Goal: Task Accomplishment & Management: Manage account settings

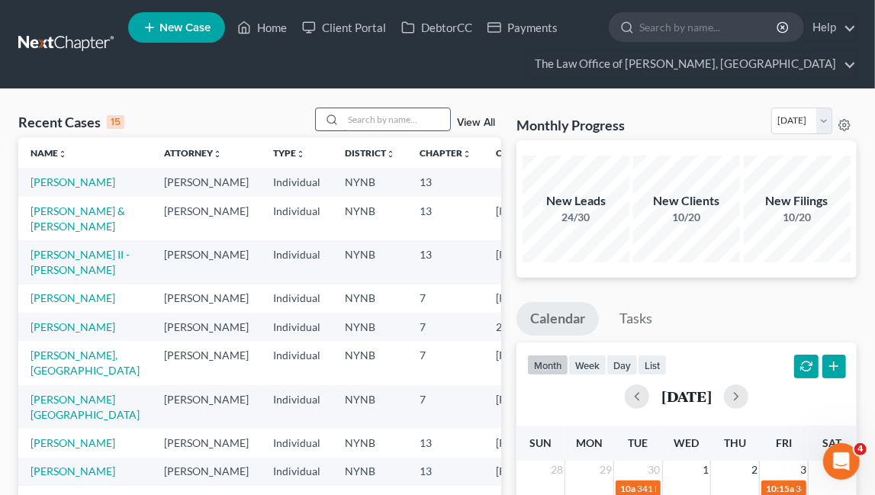
click at [421, 124] on input "search" at bounding box center [396, 119] width 107 height 22
type input "[PERSON_NAME]"
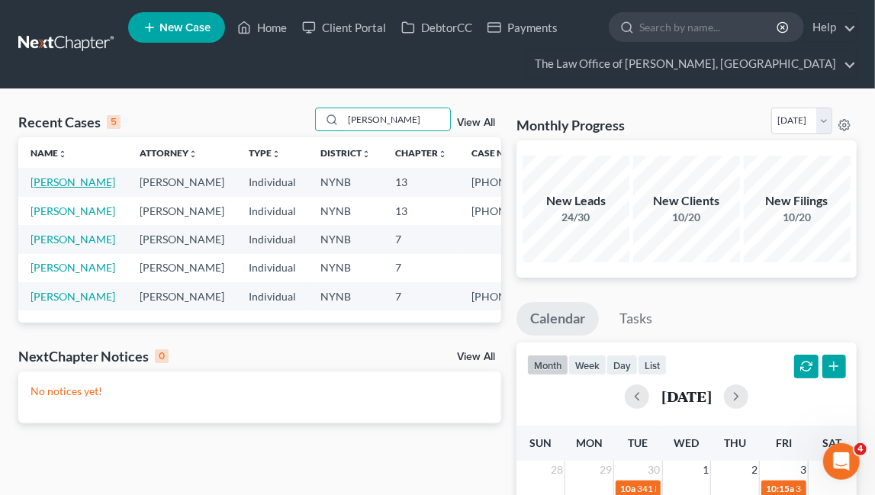
click at [60, 182] on link "[PERSON_NAME]" at bounding box center [73, 182] width 85 height 13
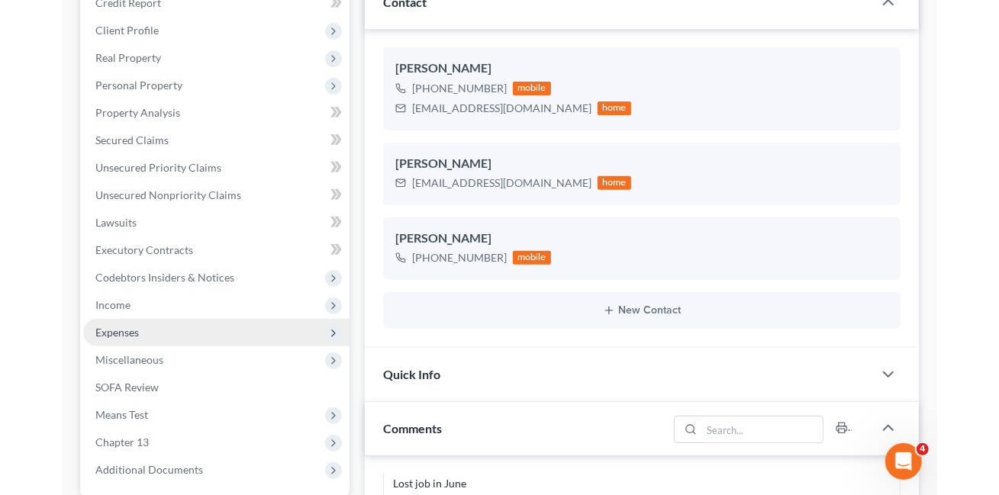
scroll to position [378, 0]
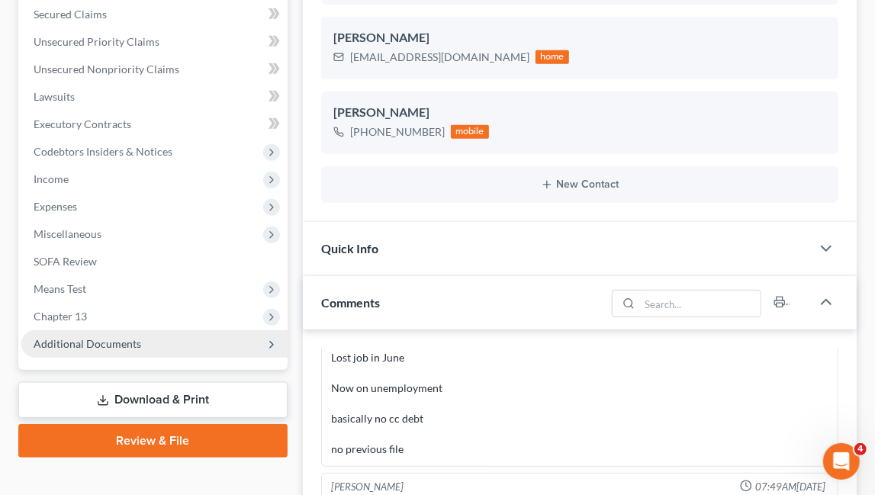
click at [192, 349] on span "Additional Documents" at bounding box center [154, 343] width 266 height 27
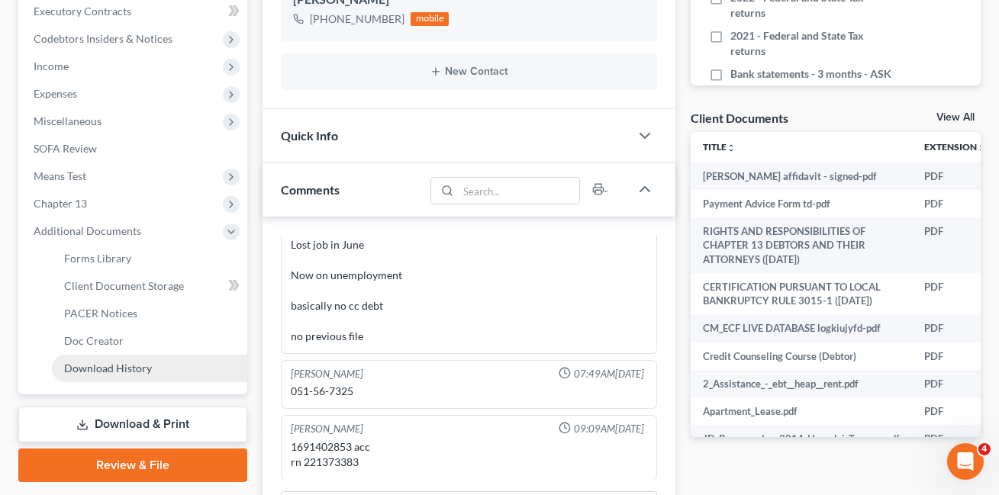
scroll to position [515, 0]
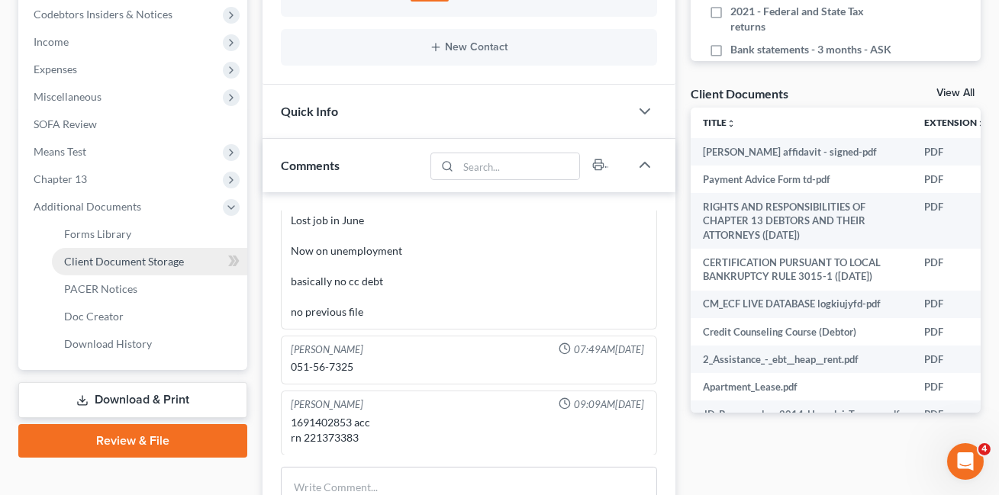
click at [185, 266] on link "Client Document Storage" at bounding box center [149, 261] width 195 height 27
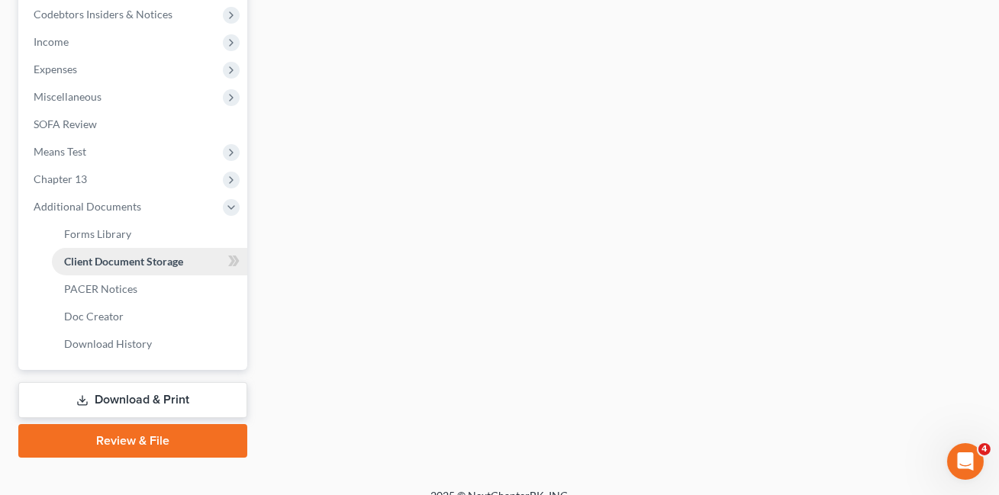
scroll to position [514, 0]
select select "1"
select select "2"
select select "6"
select select "5"
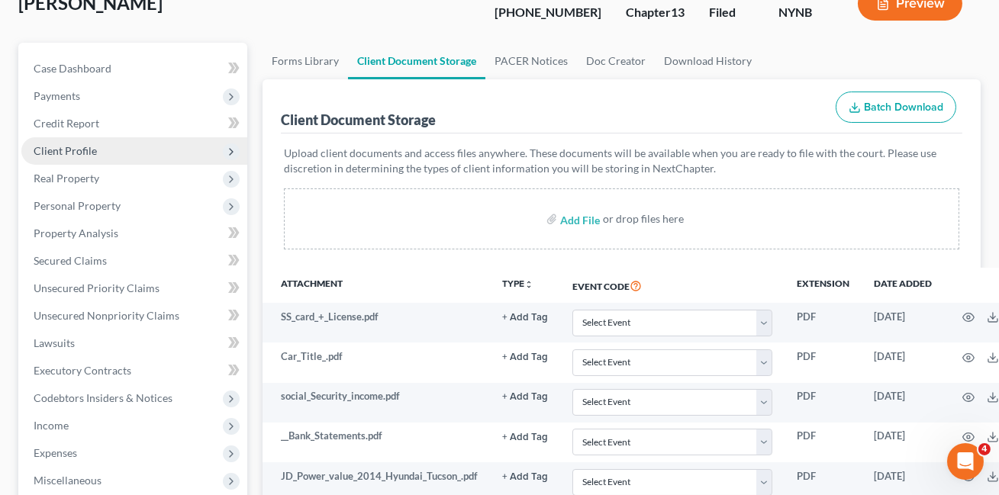
scroll to position [19, 0]
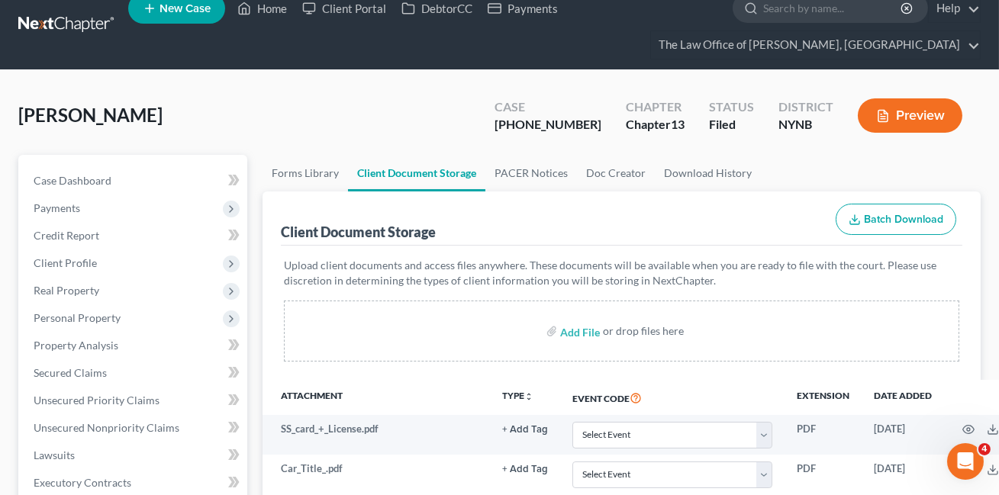
click at [72, 31] on link at bounding box center [67, 24] width 98 height 27
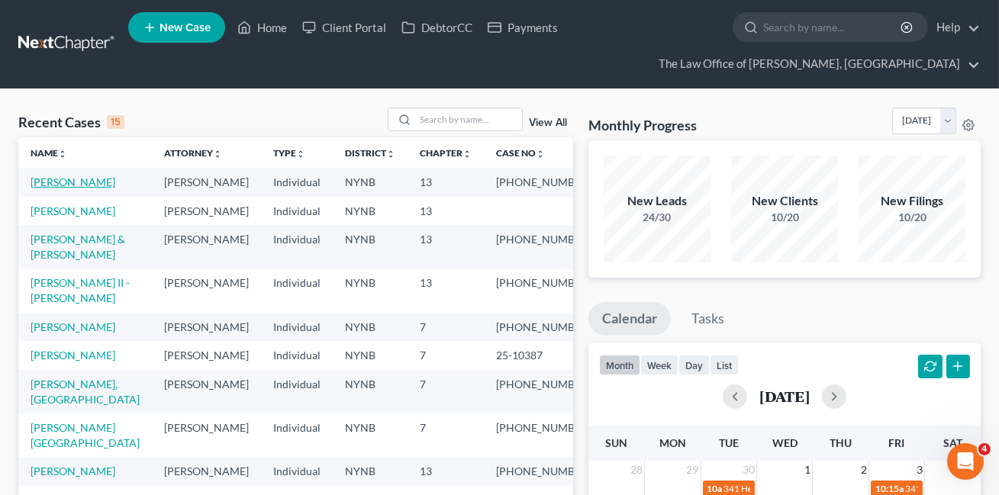
click at [86, 178] on link "[PERSON_NAME]" at bounding box center [73, 182] width 85 height 13
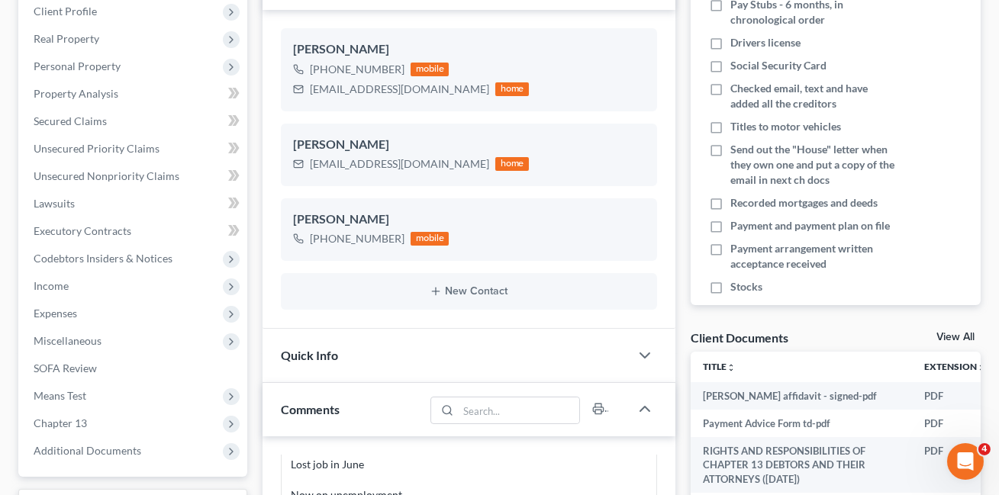
scroll to position [378, 0]
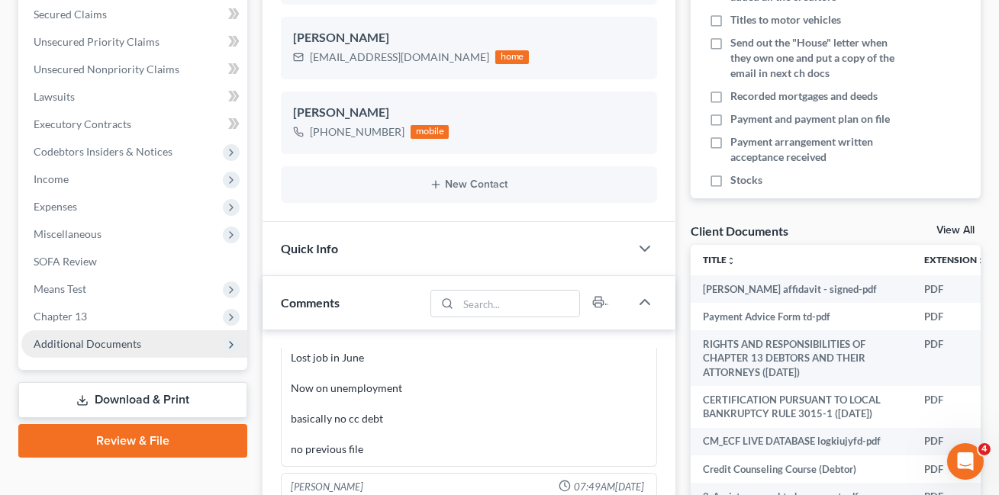
click at [181, 338] on span "Additional Documents" at bounding box center [134, 343] width 226 height 27
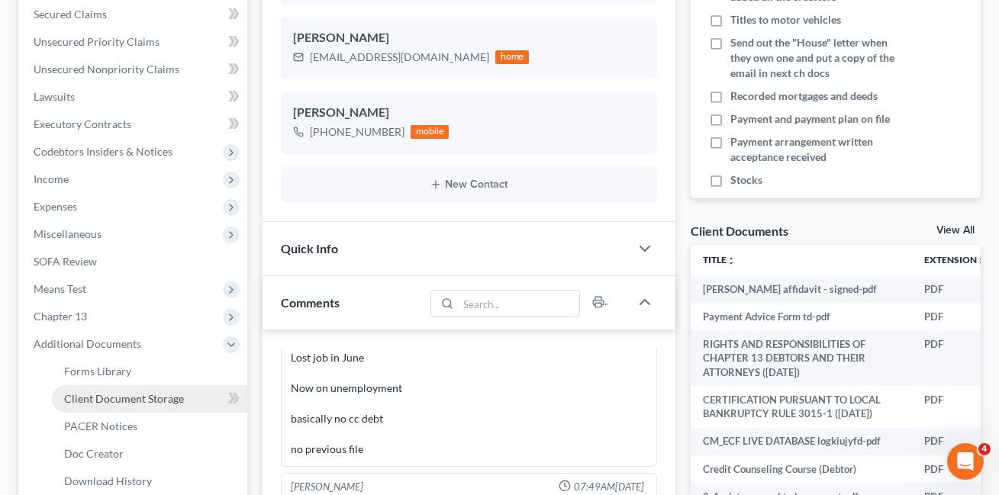
click at [159, 395] on span "Client Document Storage" at bounding box center [124, 398] width 120 height 13
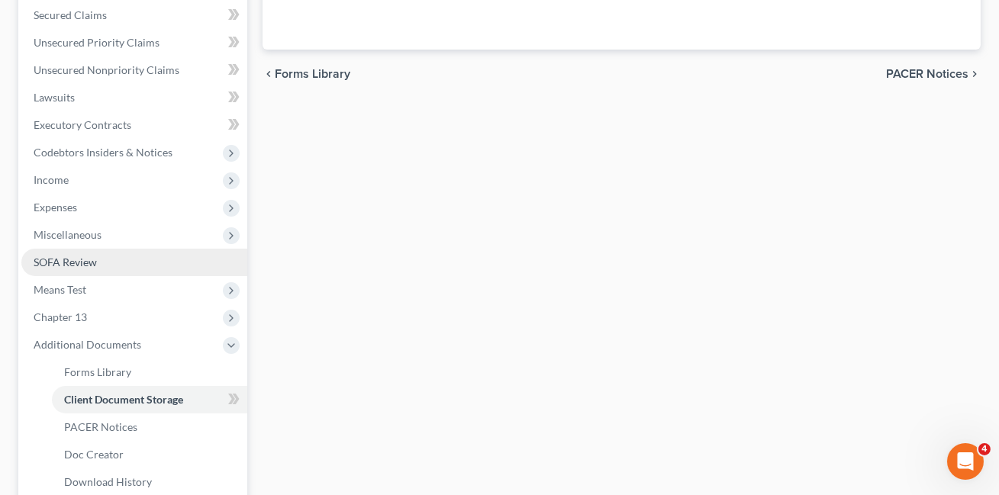
scroll to position [282, 0]
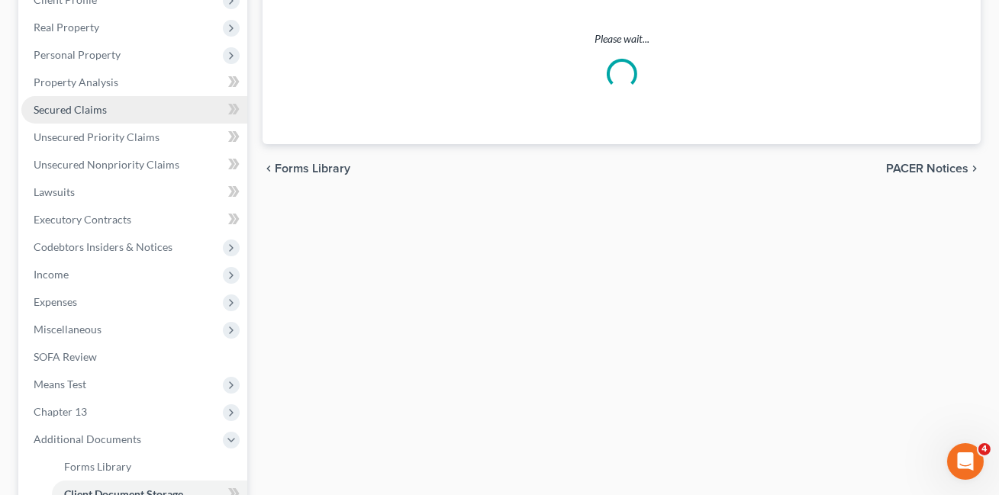
select select "1"
select select "2"
select select "6"
select select "5"
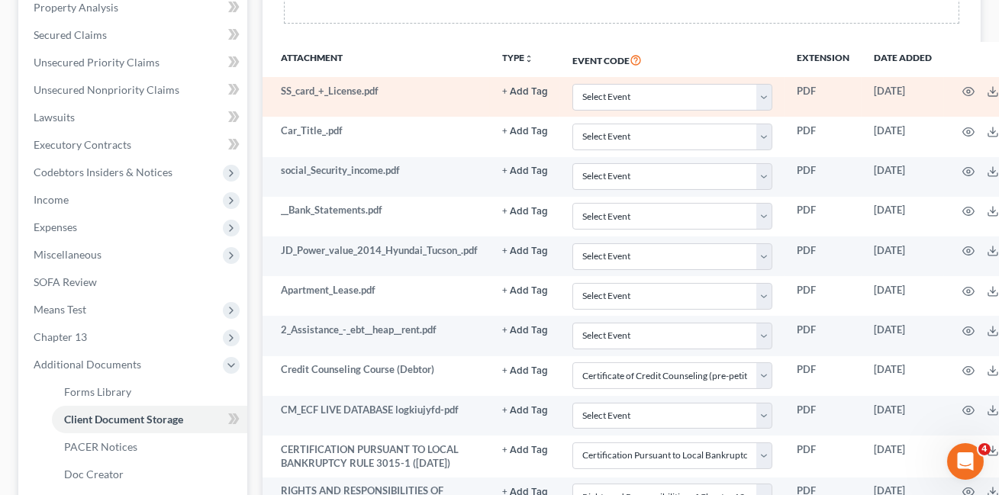
scroll to position [357, 69]
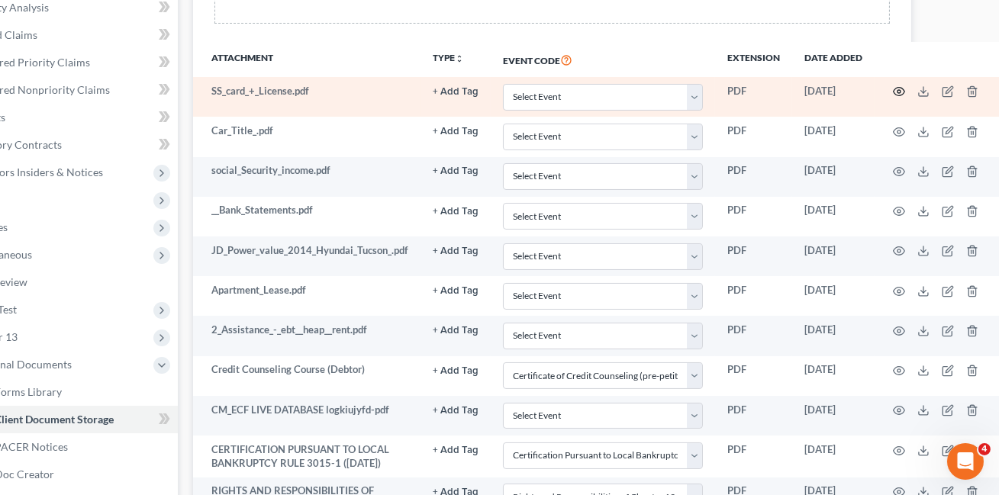
click at [893, 91] on icon "button" at bounding box center [899, 91] width 12 height 12
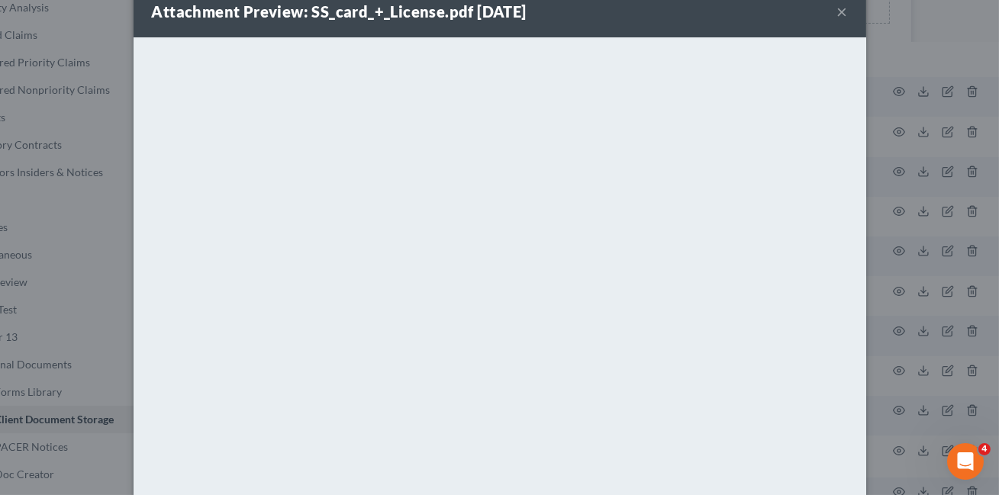
scroll to position [0, 0]
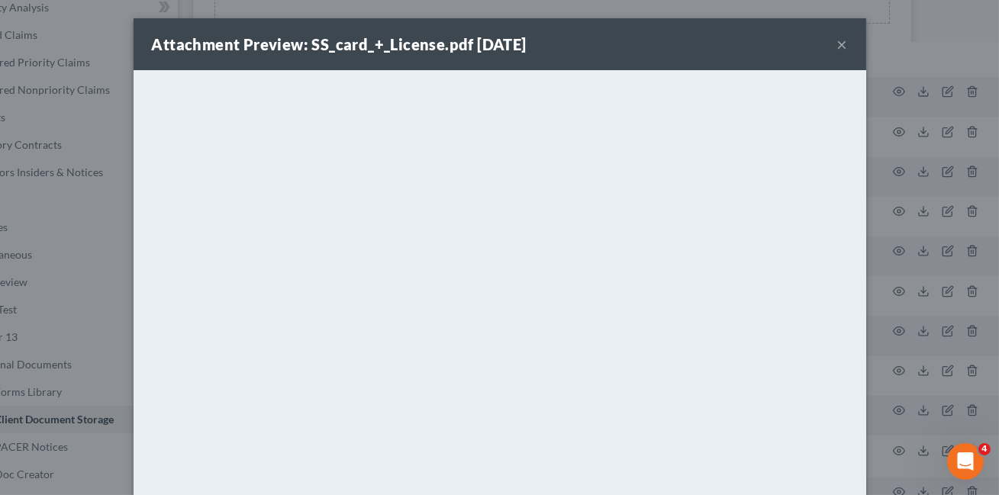
click at [837, 43] on button "×" at bounding box center [842, 44] width 11 height 18
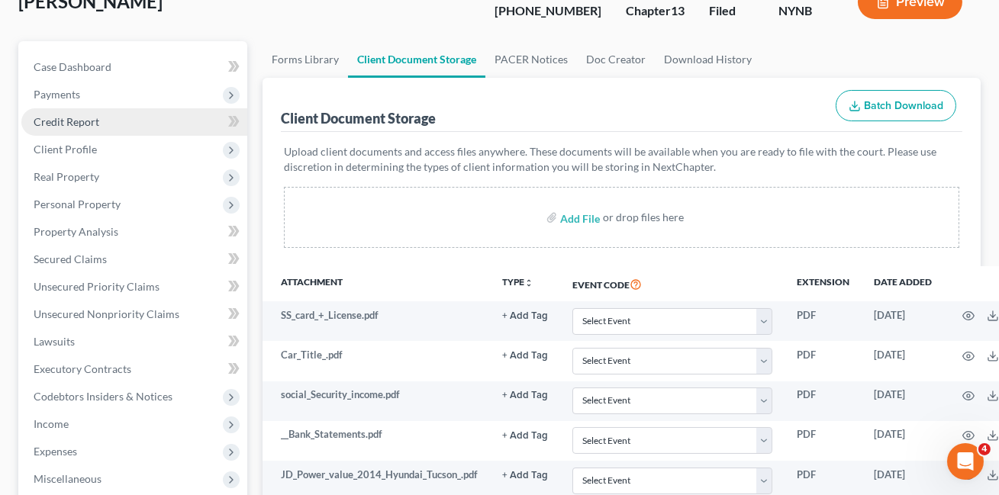
scroll to position [132, 0]
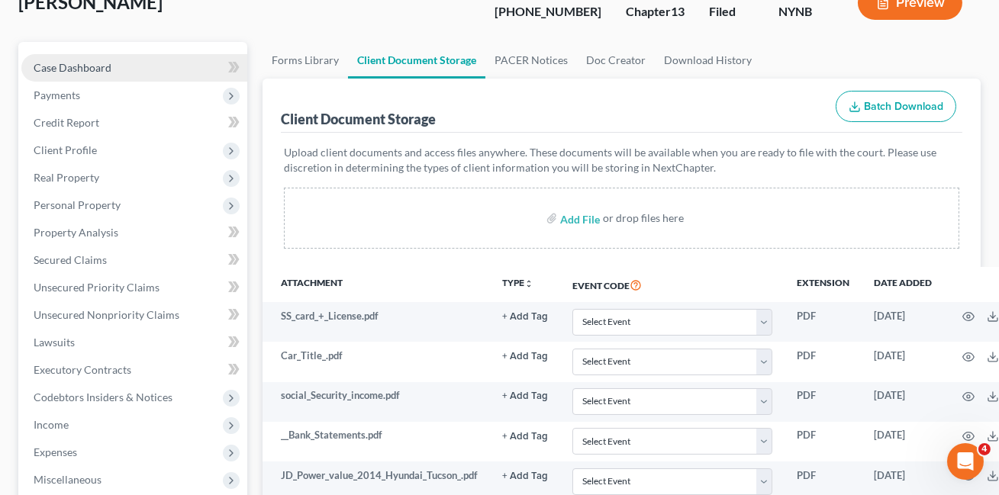
click at [193, 72] on link "Case Dashboard" at bounding box center [134, 67] width 226 height 27
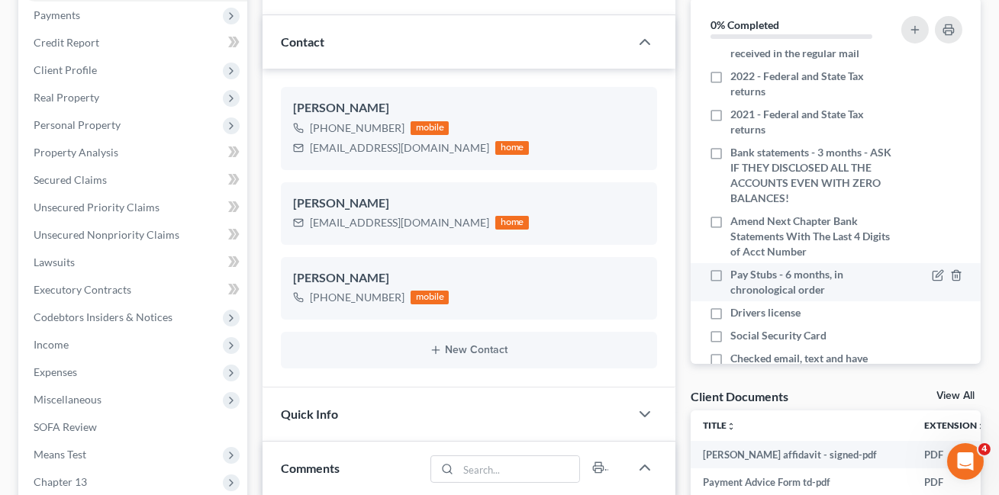
scroll to position [321, 0]
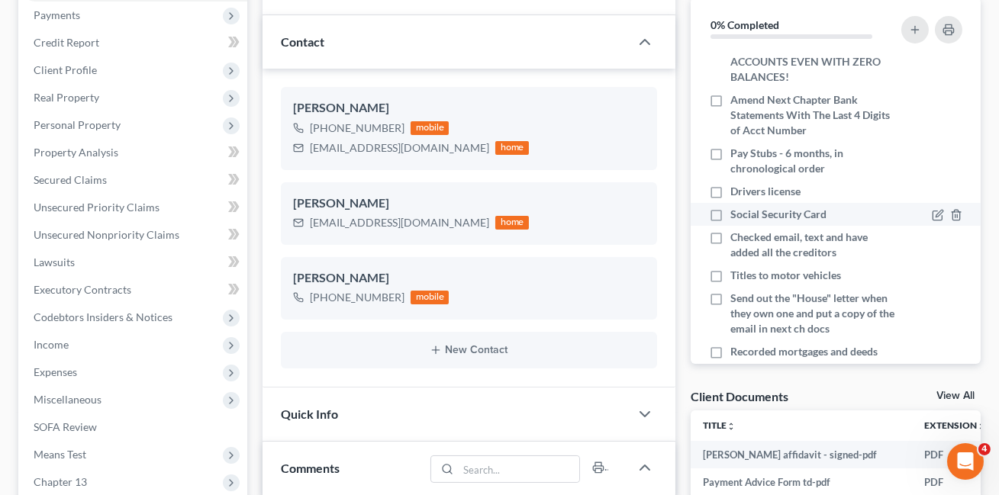
click at [730, 217] on label "Social Security Card" at bounding box center [778, 214] width 96 height 15
click at [736, 217] on input "Social Security Card" at bounding box center [741, 212] width 10 height 10
checkbox input "true"
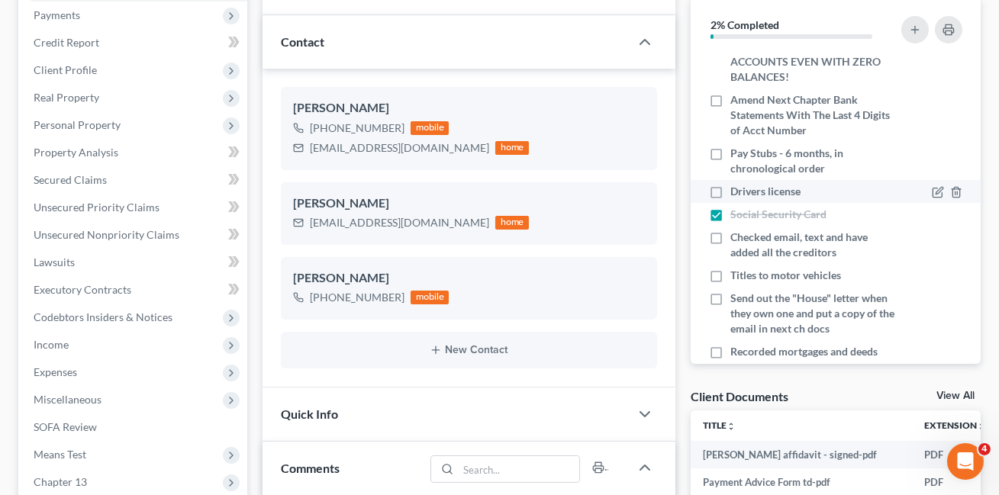
click at [730, 196] on label "Drivers license" at bounding box center [765, 191] width 70 height 15
click at [736, 194] on input "Drivers license" at bounding box center [741, 189] width 10 height 10
checkbox input "true"
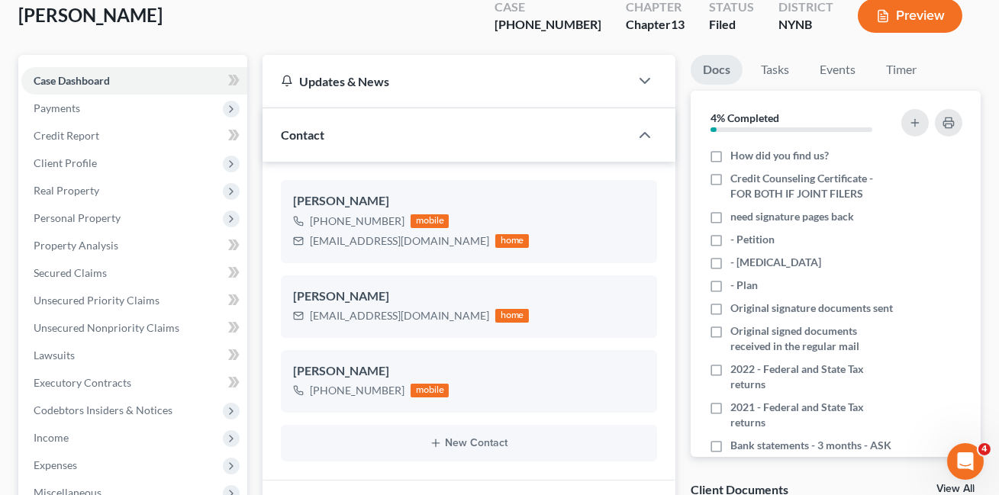
scroll to position [0, 0]
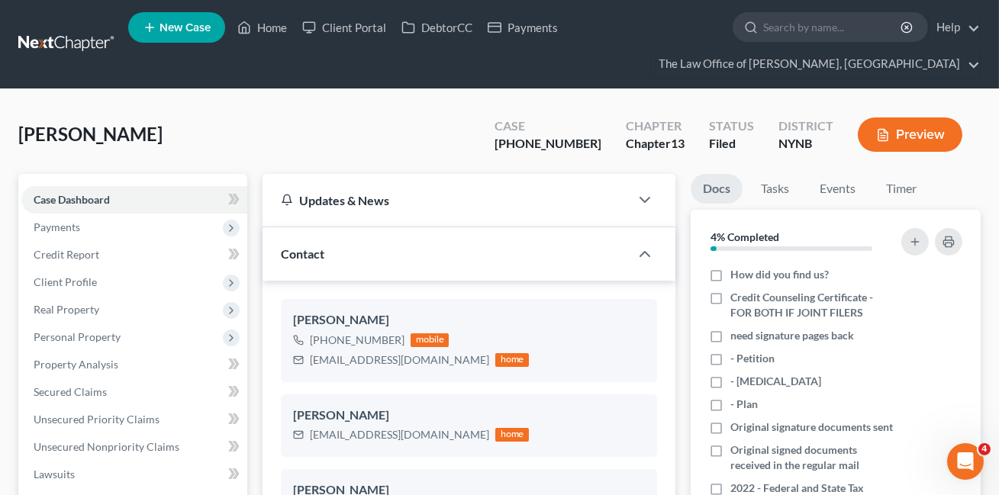
click at [111, 43] on link at bounding box center [67, 44] width 98 height 27
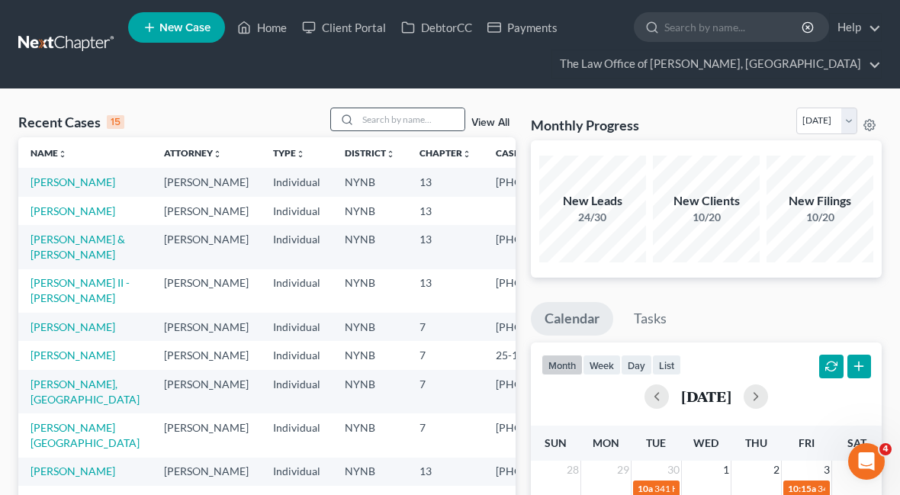
click at [407, 130] on div at bounding box center [398, 120] width 136 height 24
click at [401, 123] on input "search" at bounding box center [411, 119] width 107 height 22
type input "anselment"
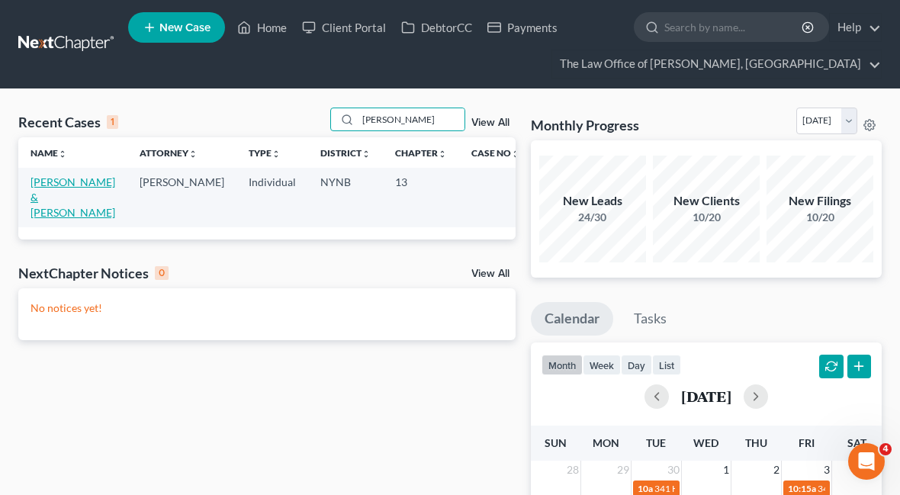
click at [53, 188] on link "[PERSON_NAME] & [PERSON_NAME]" at bounding box center [73, 197] width 85 height 43
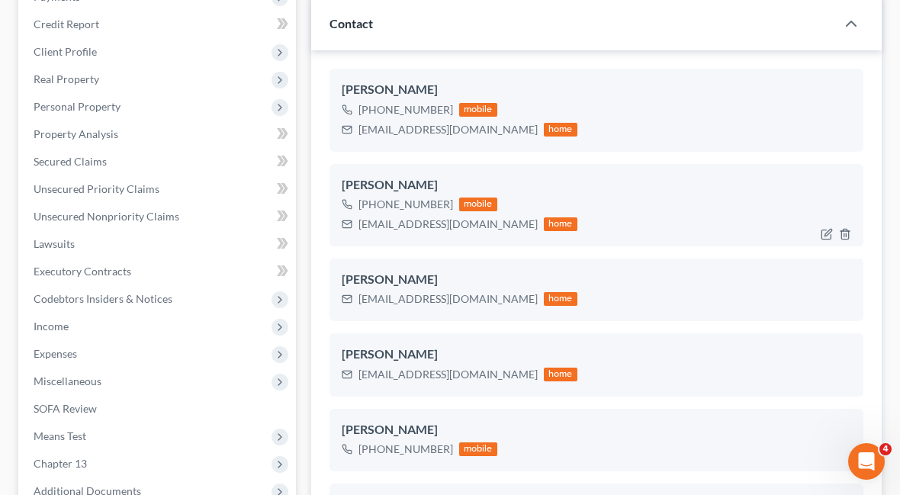
scroll to position [1656, 0]
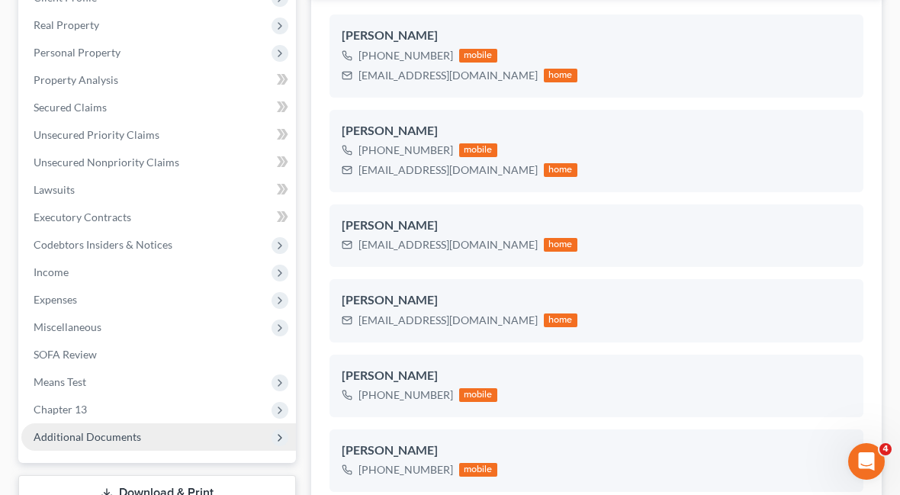
click at [207, 443] on span "Additional Documents" at bounding box center [158, 437] width 275 height 27
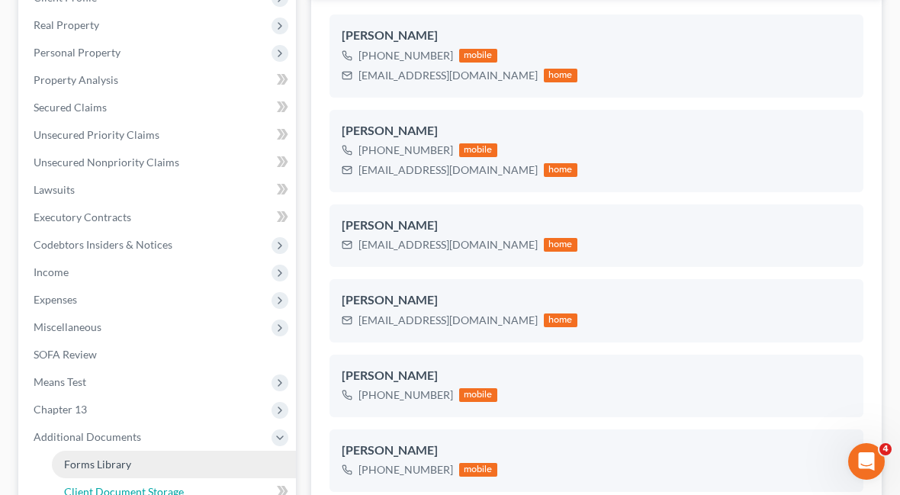
click at [200, 483] on link "Client Document Storage" at bounding box center [174, 491] width 244 height 27
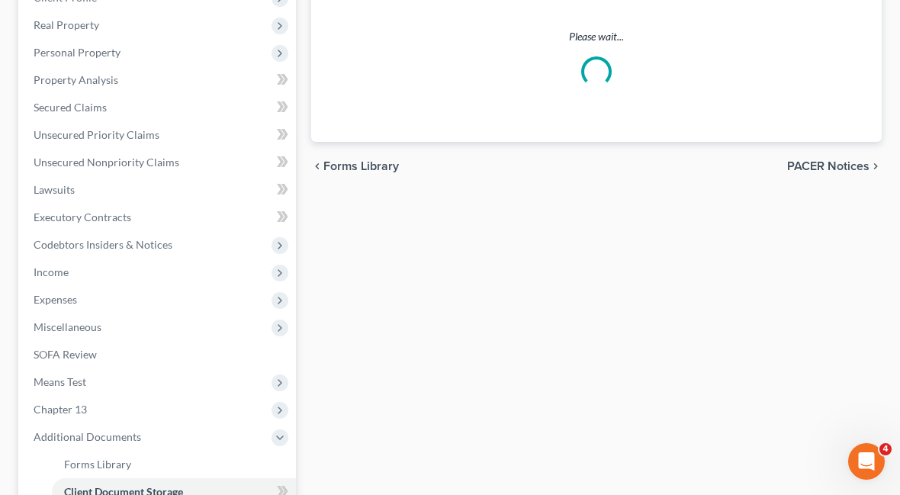
scroll to position [284, 0]
select select "1"
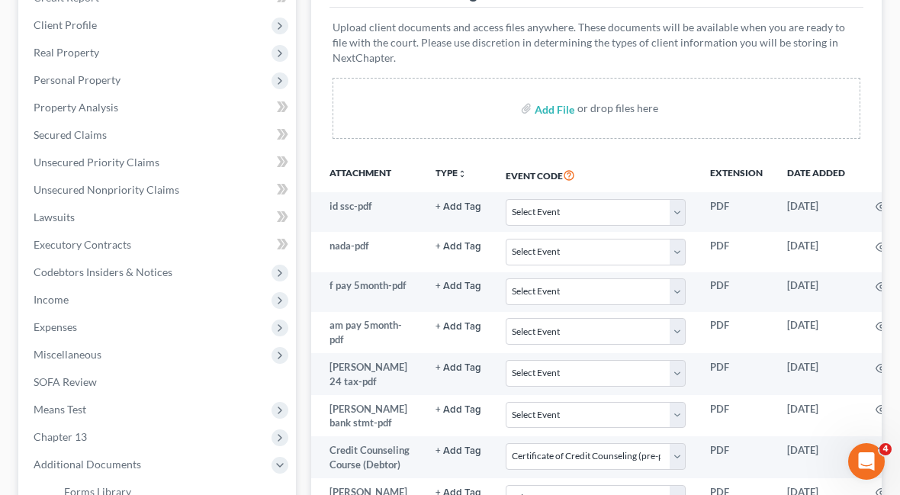
scroll to position [385, 0]
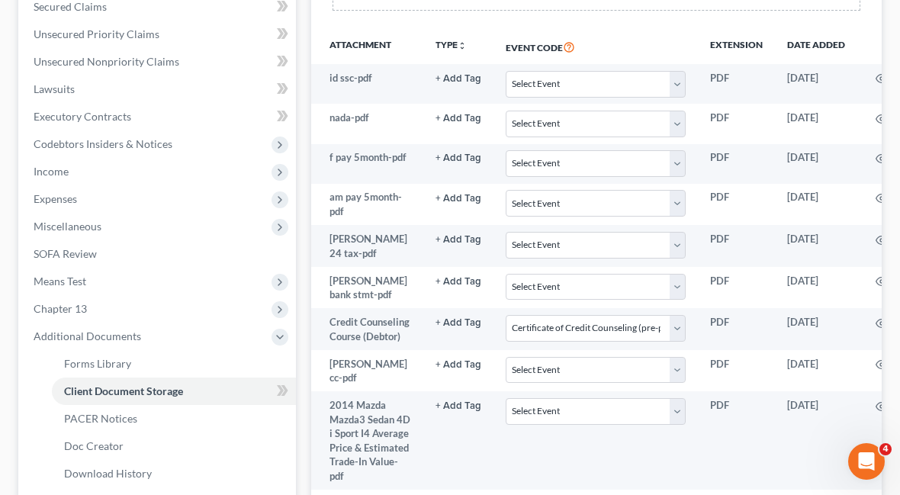
select select "1"
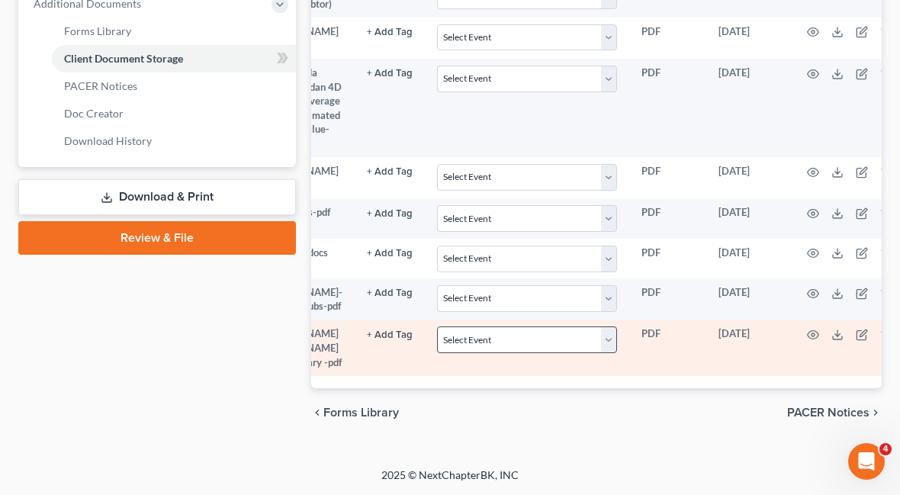
scroll to position [0, 81]
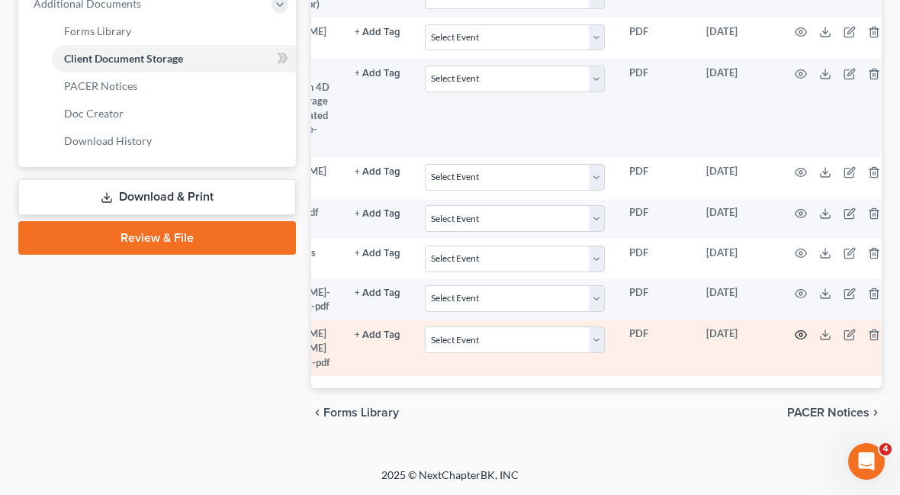
click at [795, 329] on icon "button" at bounding box center [801, 335] width 12 height 12
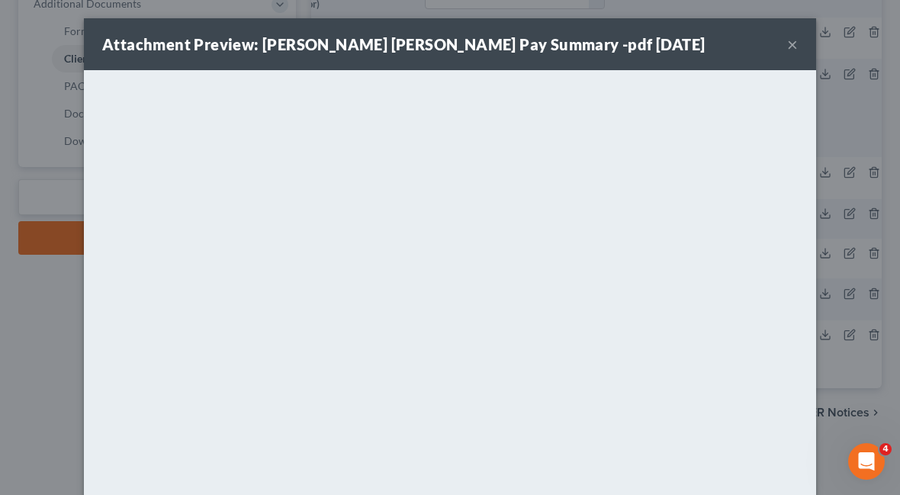
click at [789, 40] on button "×" at bounding box center [792, 44] width 11 height 18
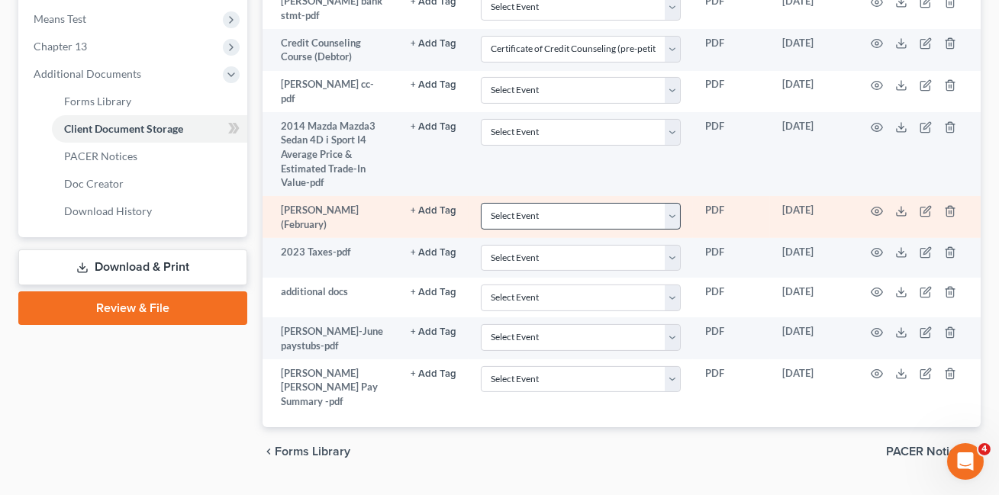
scroll to position [679, 0]
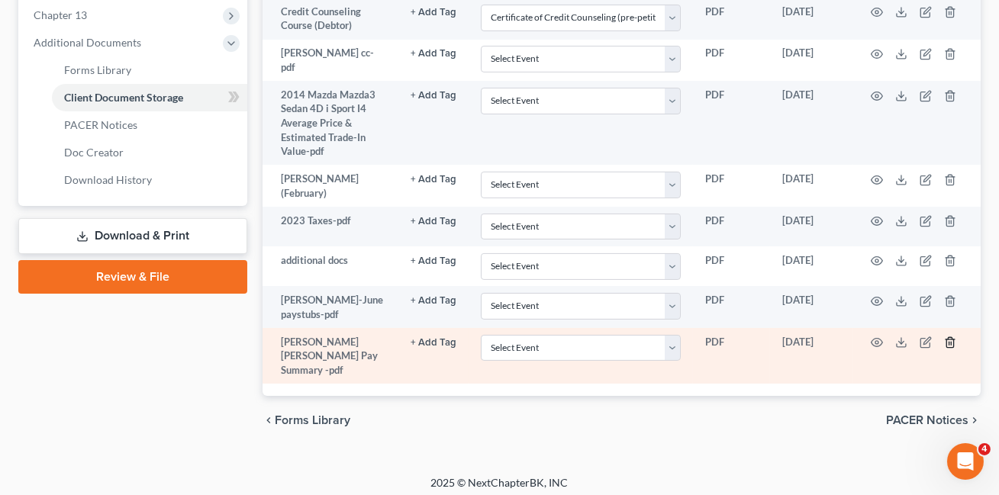
click at [949, 343] on line "button" at bounding box center [949, 344] width 0 height 3
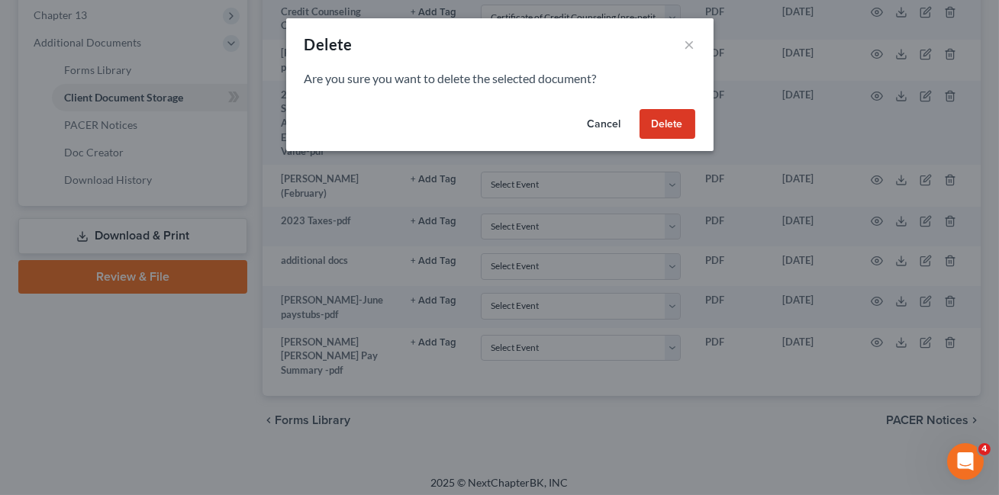
click at [655, 130] on button "Delete" at bounding box center [667, 124] width 56 height 31
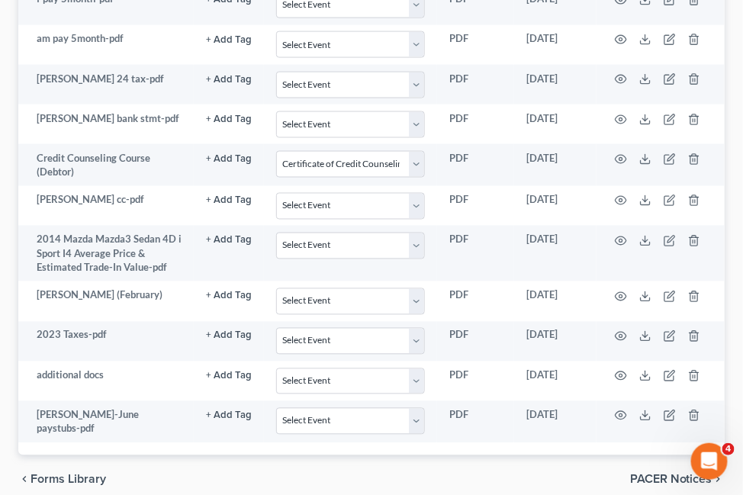
scroll to position [575, 0]
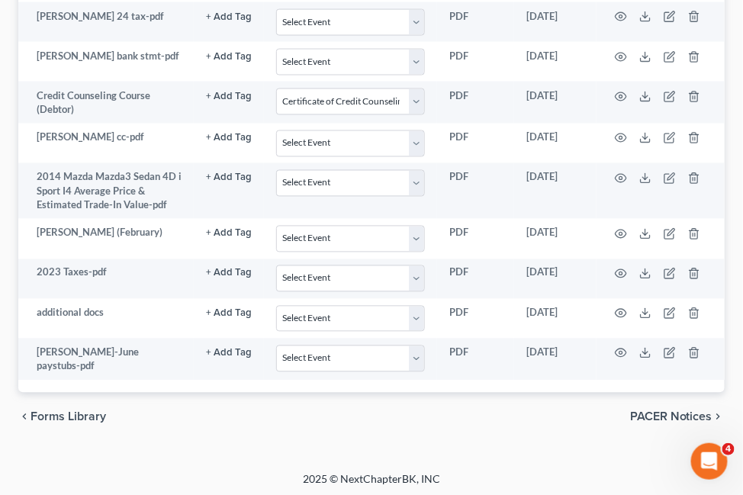
select select "1"
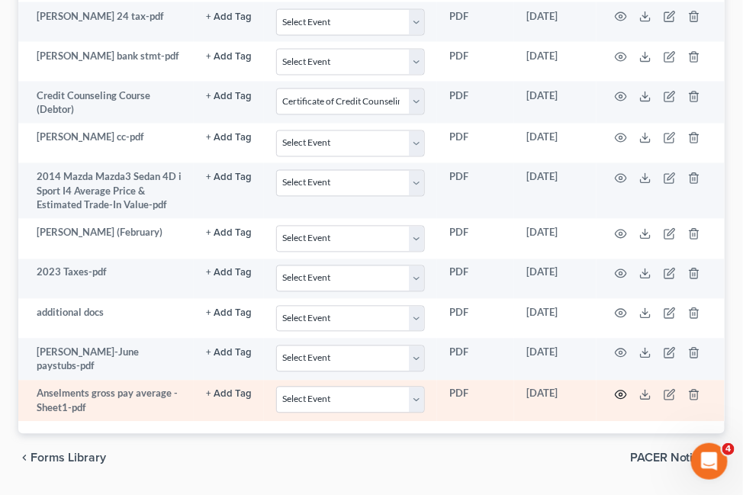
click at [620, 394] on circle "button" at bounding box center [621, 395] width 3 height 3
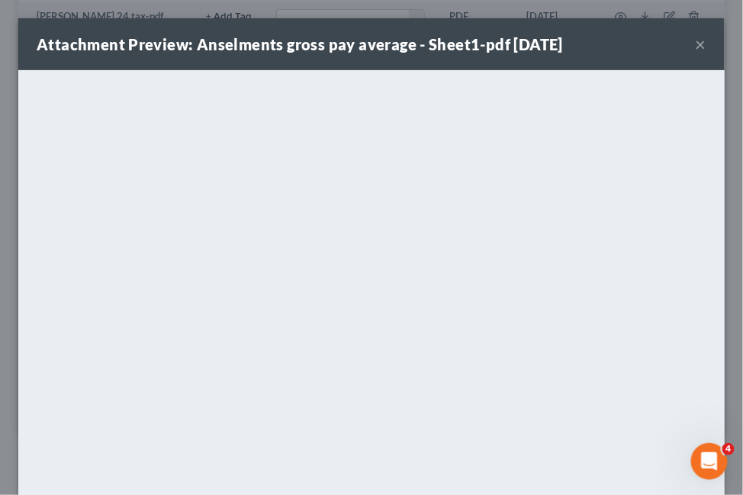
click at [701, 42] on button "×" at bounding box center [701, 44] width 11 height 18
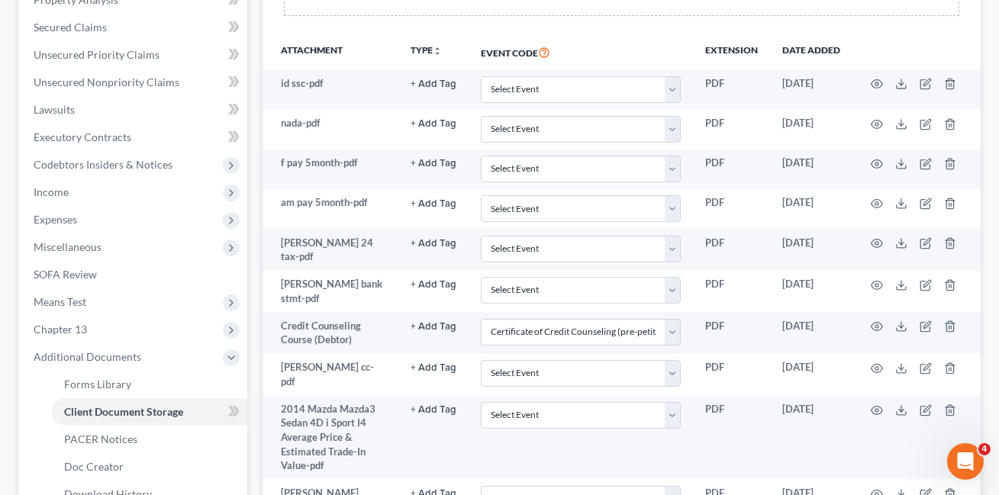
scroll to position [665, 0]
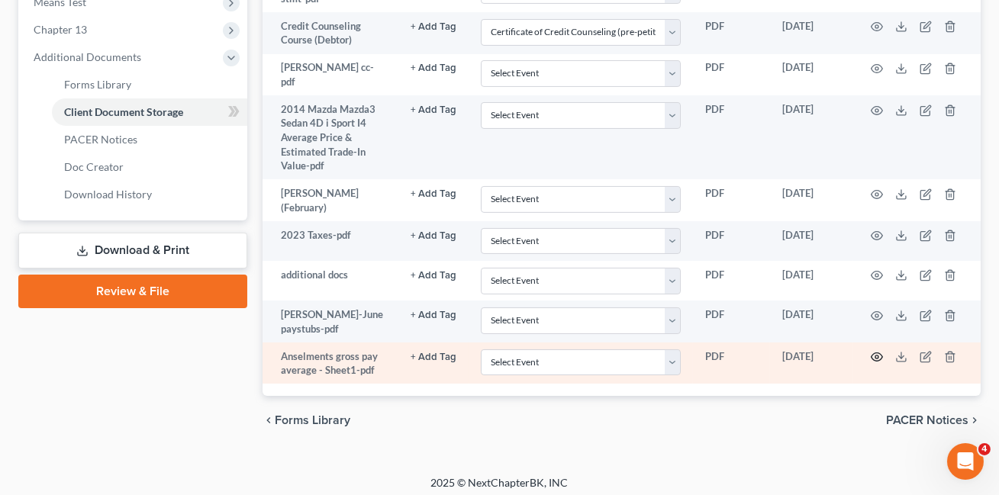
click at [878, 352] on icon "button" at bounding box center [877, 357] width 12 height 12
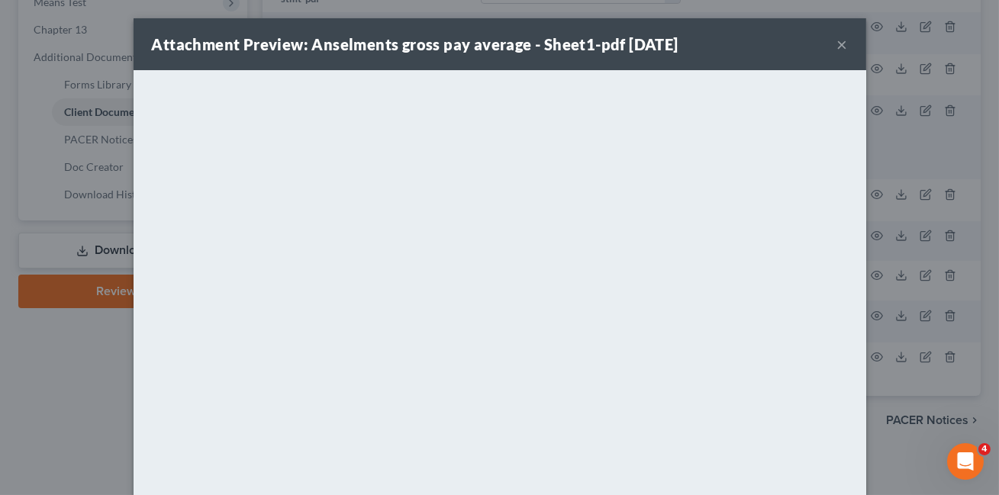
click at [836, 47] on div "Attachment Preview: Anselments gross pay average - Sheet1-pdf 10/13/2025 ×" at bounding box center [500, 44] width 733 height 52
click at [849, 47] on div "Attachment Preview: Anselments gross pay average - Sheet1-pdf 10/13/2025 ×" at bounding box center [500, 44] width 733 height 52
click at [849, 42] on div "Attachment Preview: Anselments gross pay average - Sheet1-pdf 10/13/2025 ×" at bounding box center [500, 44] width 733 height 52
click at [847, 43] on div "Attachment Preview: Anselments gross pay average - Sheet1-pdf 10/13/2025 ×" at bounding box center [500, 44] width 733 height 52
click at [839, 44] on button "×" at bounding box center [842, 44] width 11 height 18
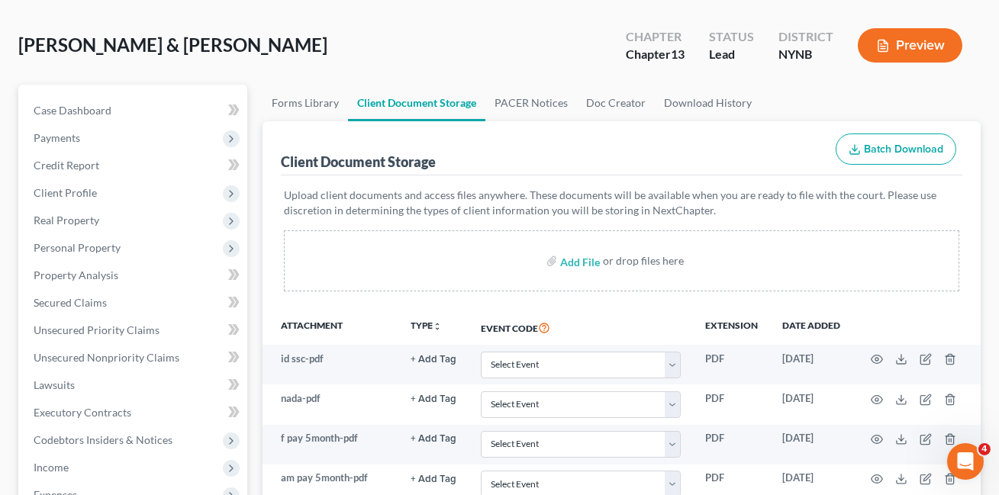
scroll to position [0, 0]
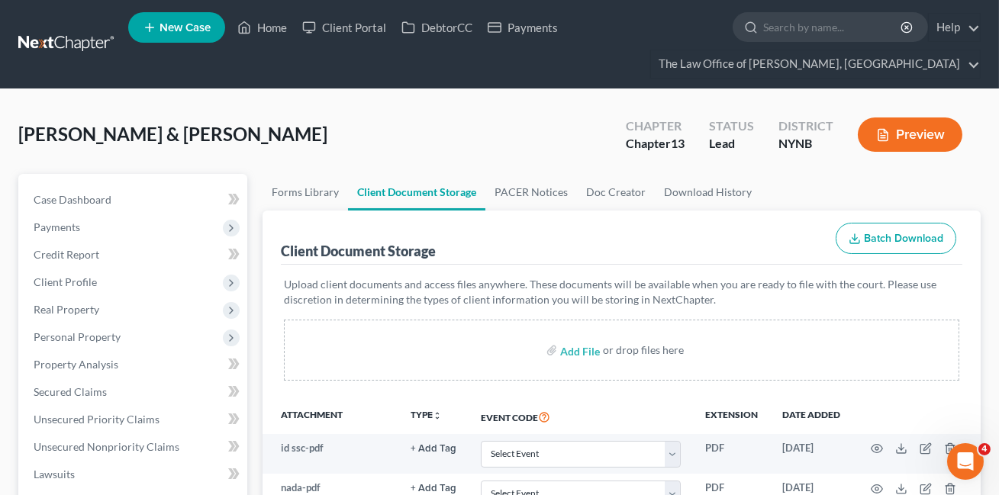
click at [98, 37] on link at bounding box center [67, 44] width 98 height 27
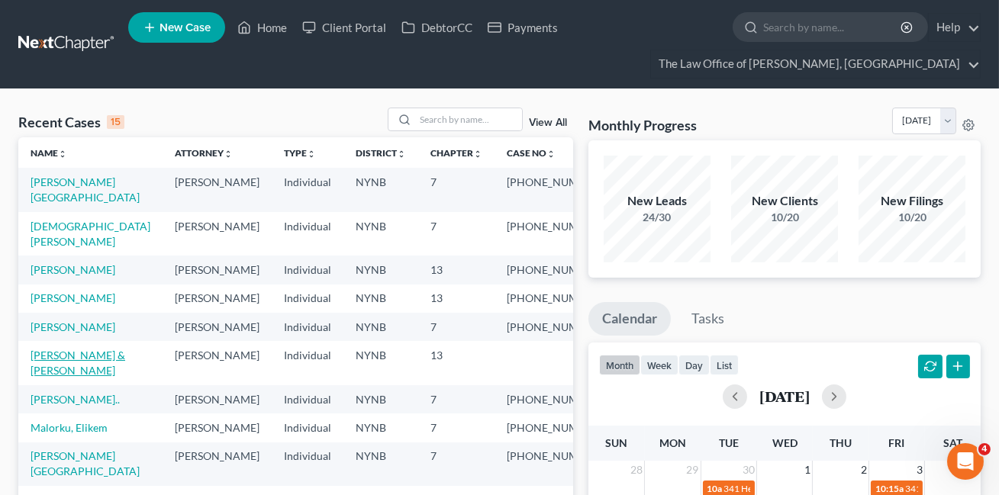
click at [82, 377] on link "[PERSON_NAME] & [PERSON_NAME]" at bounding box center [78, 363] width 95 height 28
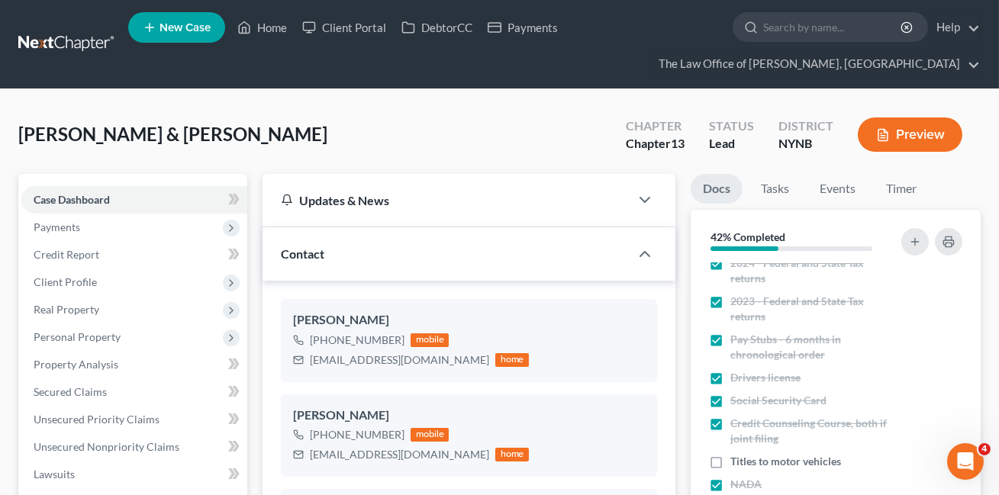
click at [69, 44] on link at bounding box center [67, 44] width 98 height 27
